Goal: Task Accomplishment & Management: Manage account settings

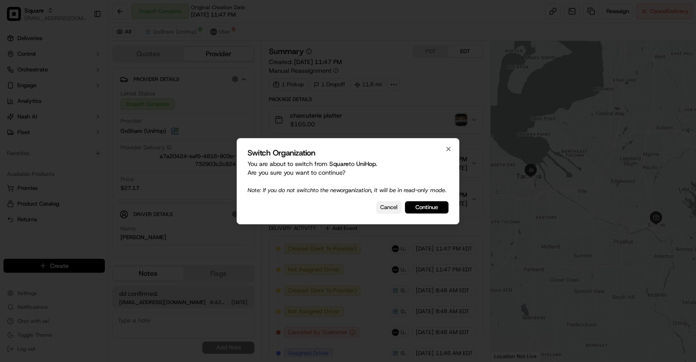
click at [378, 207] on button "Cancel" at bounding box center [388, 207] width 25 height 12
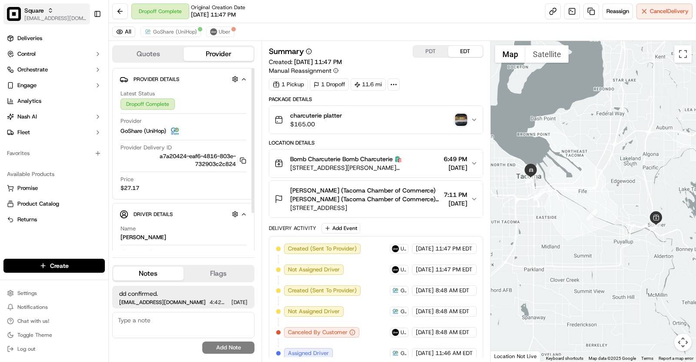
click at [54, 15] on span "[EMAIL_ADDRESS][DOMAIN_NAME]" at bounding box center [55, 18] width 62 height 7
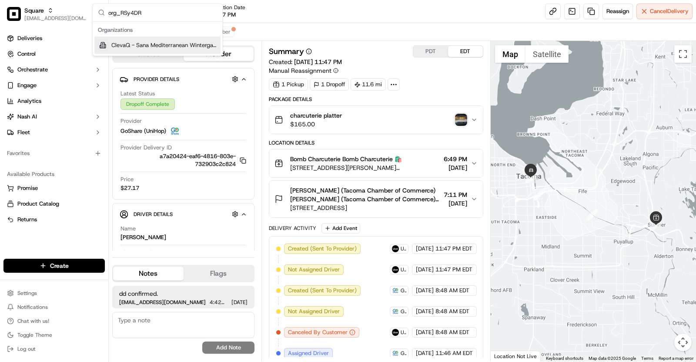
type input "org_RSy4DR"
click at [157, 44] on span "ClevaQ - Sana Mediterranean Wintergarden" at bounding box center [164, 45] width 106 height 8
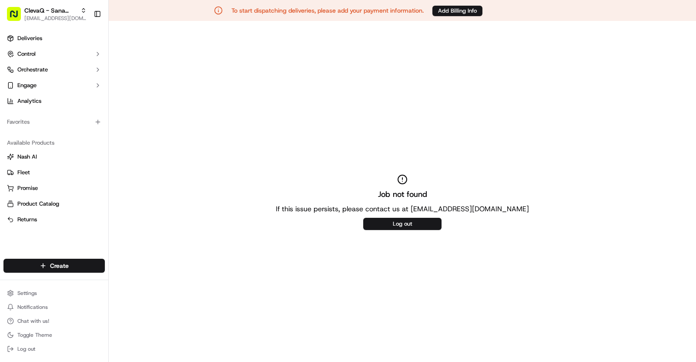
scroll to position [20, 0]
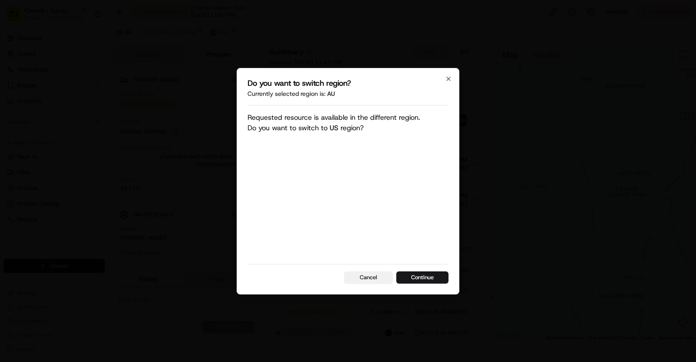
click at [380, 277] on button "Cancel" at bounding box center [368, 277] width 49 height 12
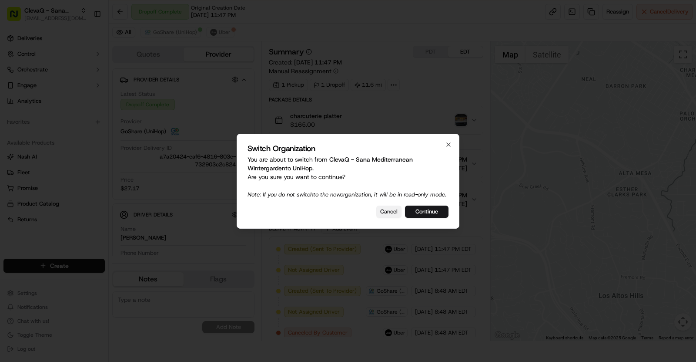
click at [387, 211] on button "Cancel" at bounding box center [388, 211] width 25 height 12
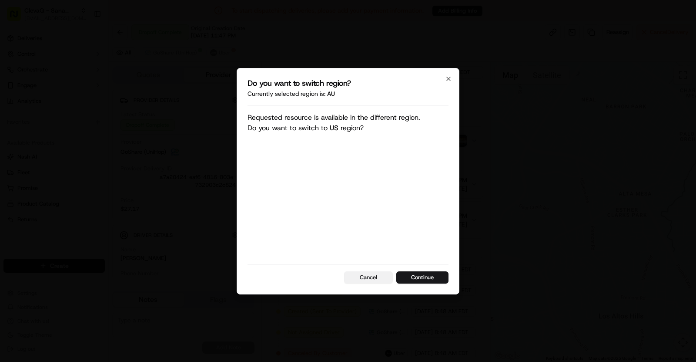
click at [365, 278] on button "Cancel" at bounding box center [368, 277] width 49 height 12
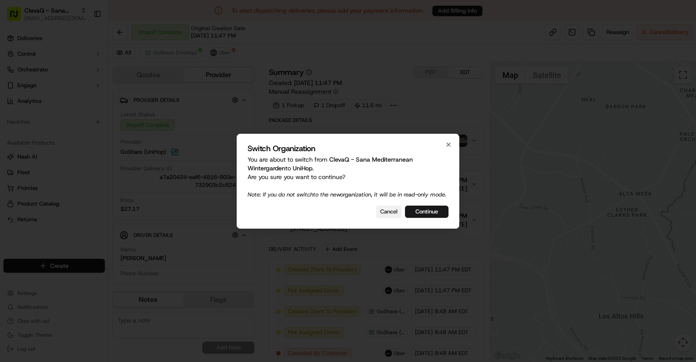
click at [389, 217] on button "Cancel" at bounding box center [388, 211] width 25 height 12
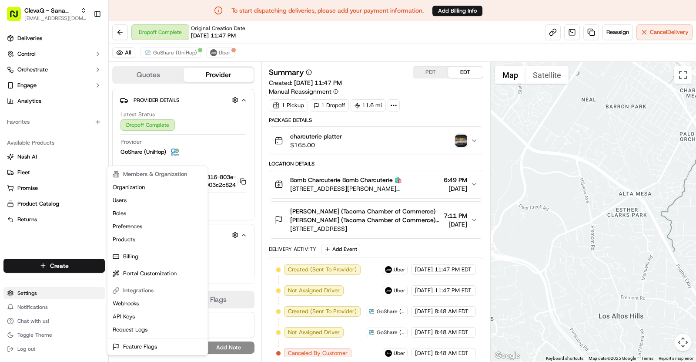
click at [50, 294] on html "To start dispatching deliveries, please add your payment information. Add Billi…" at bounding box center [348, 181] width 696 height 362
click at [40, 287] on html "To start dispatching deliveries, please add your payment information. Add Billi…" at bounding box center [348, 181] width 696 height 362
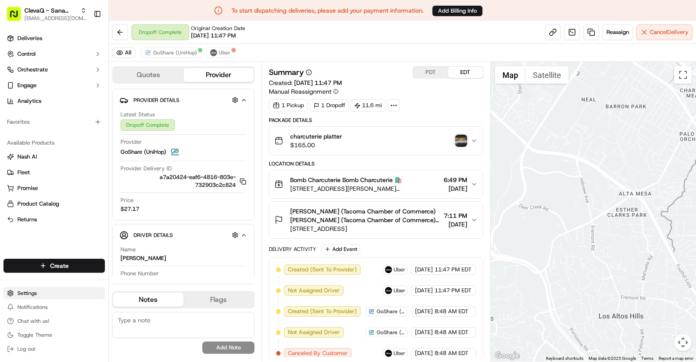
click at [35, 290] on html "To start dispatching deliveries, please add your payment information. Add Billi…" at bounding box center [348, 181] width 696 height 362
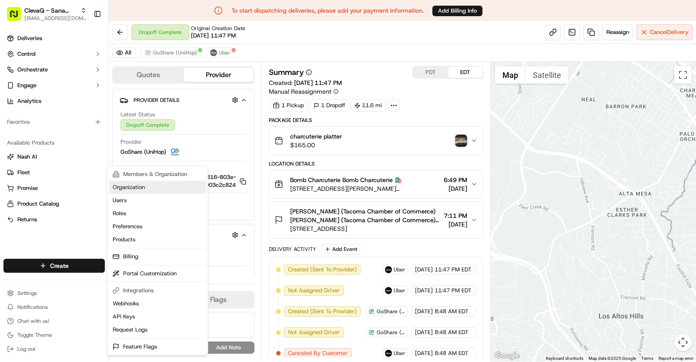
click at [139, 186] on link "Organization" at bounding box center [157, 187] width 97 height 13
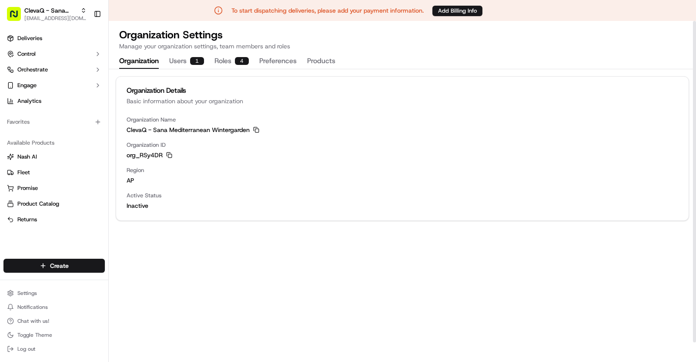
click at [324, 58] on button "Products" at bounding box center [321, 61] width 28 height 15
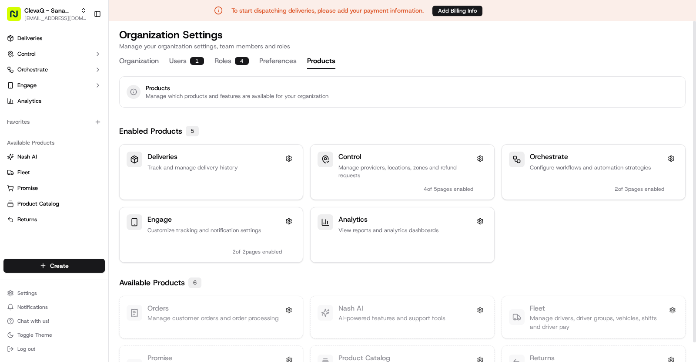
click at [285, 61] on button "Preferences" at bounding box center [277, 61] width 37 height 15
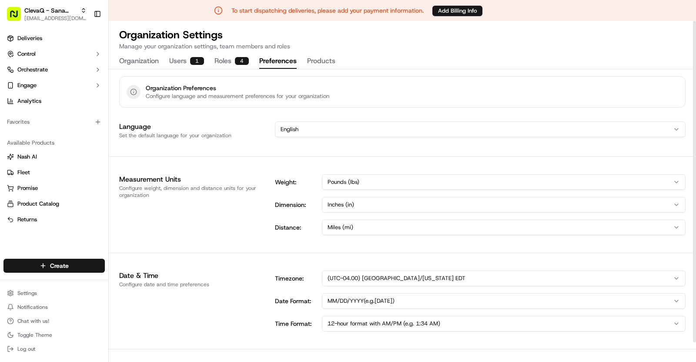
click at [218, 63] on button "Roles 4" at bounding box center [231, 61] width 34 height 15
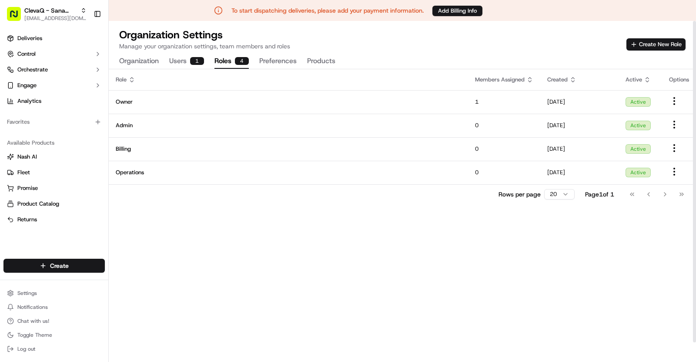
click at [183, 62] on button "Users 1" at bounding box center [186, 61] width 35 height 15
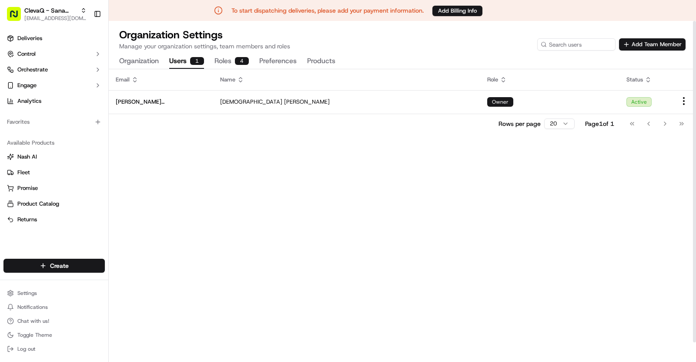
click at [123, 61] on button "Organization" at bounding box center [139, 61] width 40 height 15
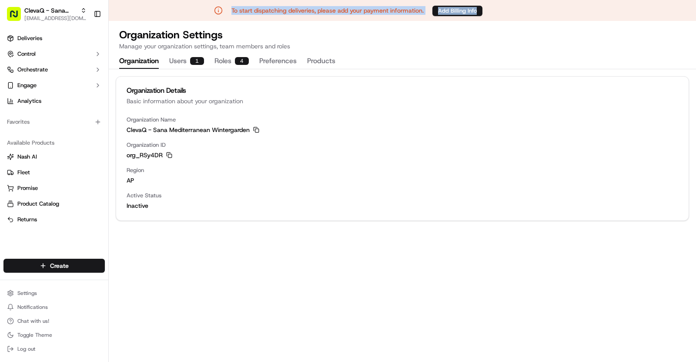
drag, startPoint x: 499, startPoint y: 13, endPoint x: 212, endPoint y: 16, distance: 286.7
click at [212, 16] on div "To start dispatching deliveries, please add your payment information. Add Billi…" at bounding box center [348, 10] width 696 height 21
click at [41, 71] on span "Orchestrate" at bounding box center [32, 70] width 30 height 8
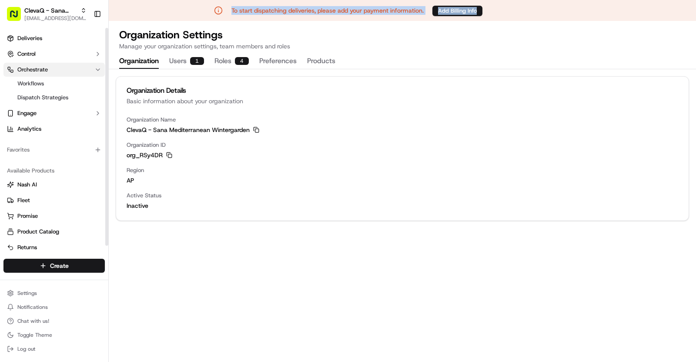
click at [41, 71] on span "Orchestrate" at bounding box center [32, 70] width 30 height 8
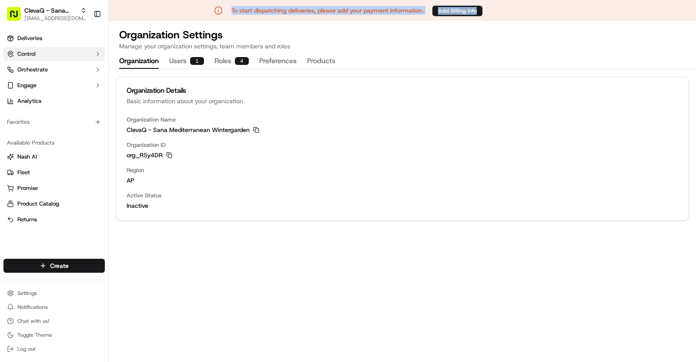
click at [41, 54] on button "Control" at bounding box center [53, 54] width 101 height 14
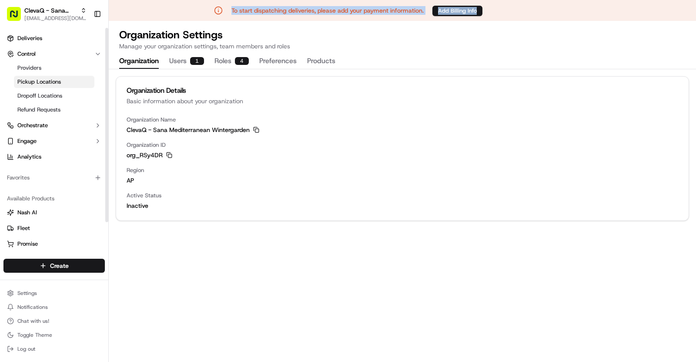
click at [44, 84] on span "Pickup Locations" at bounding box center [39, 82] width 44 height 8
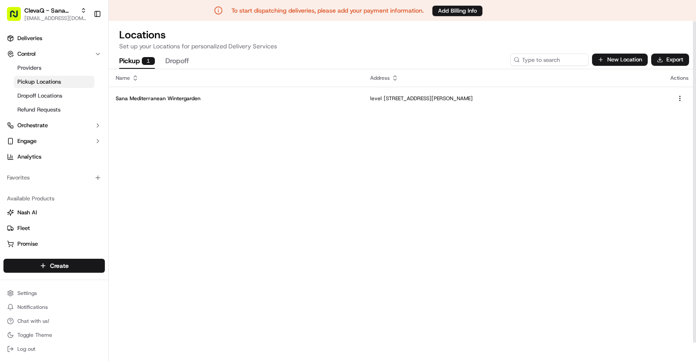
click at [207, 31] on h2 "Locations" at bounding box center [402, 35] width 566 height 14
click at [54, 102] on ul "Providers Pickup Locations Dropoff Locations Refund Requests" at bounding box center [54, 89] width 89 height 56
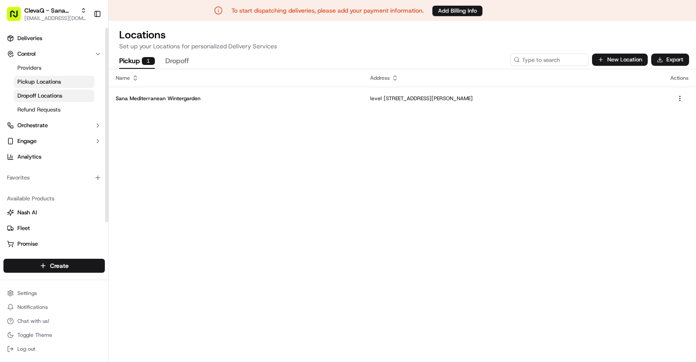
click at [51, 95] on span "Dropoff Locations" at bounding box center [39, 96] width 45 height 8
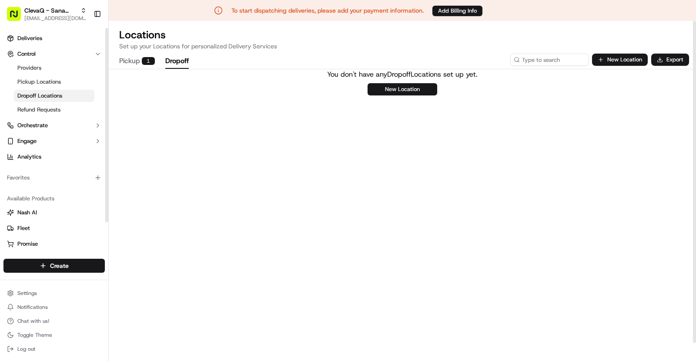
click at [136, 61] on button "Pickup 1" at bounding box center [137, 61] width 36 height 15
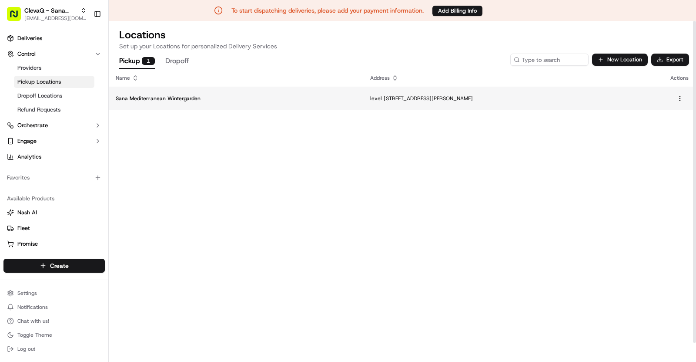
click at [207, 101] on p "Sana Mediterranean Wintergarden" at bounding box center [236, 98] width 241 height 7
